Goal: Navigation & Orientation: Find specific page/section

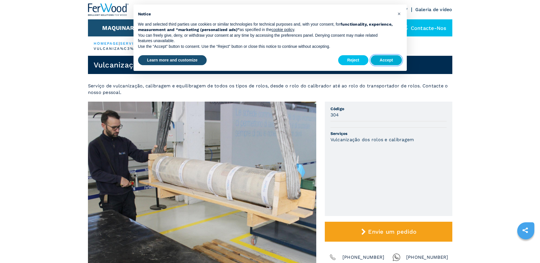
click at [383, 62] on button "Accept" at bounding box center [387, 60] width 32 height 10
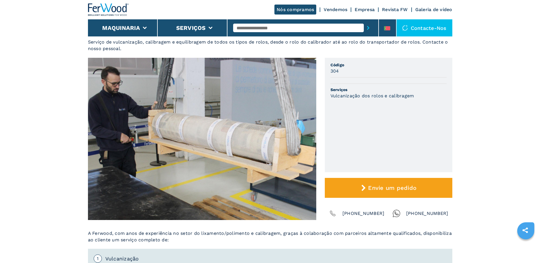
scroll to position [1, 0]
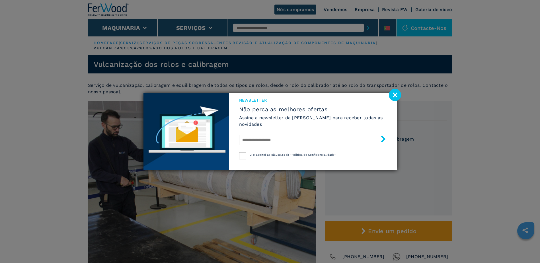
click at [396, 94] on image at bounding box center [395, 95] width 12 height 12
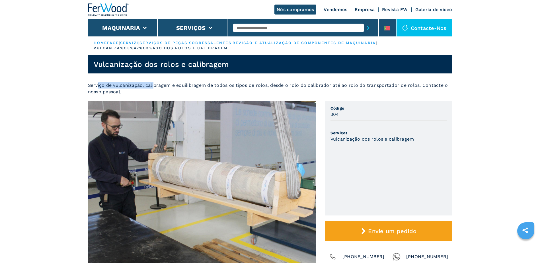
drag, startPoint x: 98, startPoint y: 86, endPoint x: 153, endPoint y: 85, distance: 54.9
click at [153, 85] on span "Serviço de vulcanização, calibragem e equilibragem de todos os tipos de rolos, …" at bounding box center [268, 89] width 360 height 12
click at [420, 8] on link "Galeria de vídeo" at bounding box center [433, 9] width 37 height 5
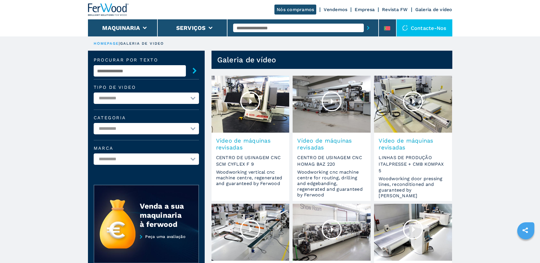
click at [368, 11] on link "Empresa" at bounding box center [365, 9] width 20 height 5
